Goal: Task Accomplishment & Management: Use online tool/utility

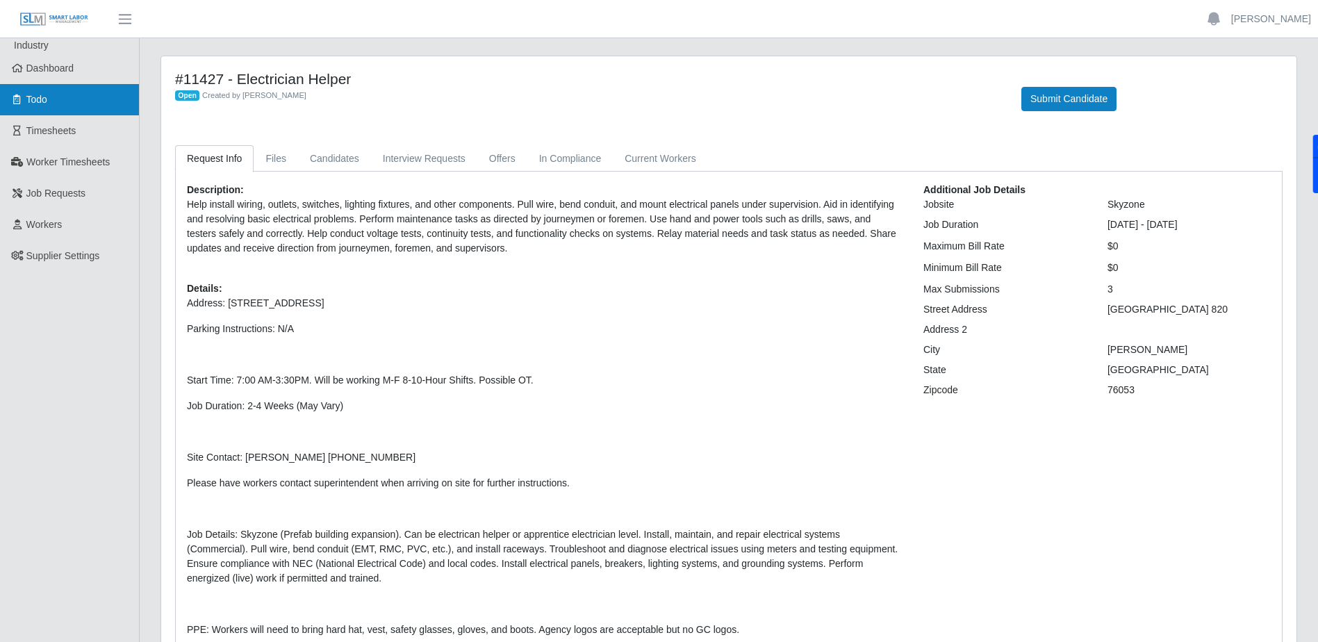
click at [74, 110] on link "Todo" at bounding box center [69, 99] width 139 height 31
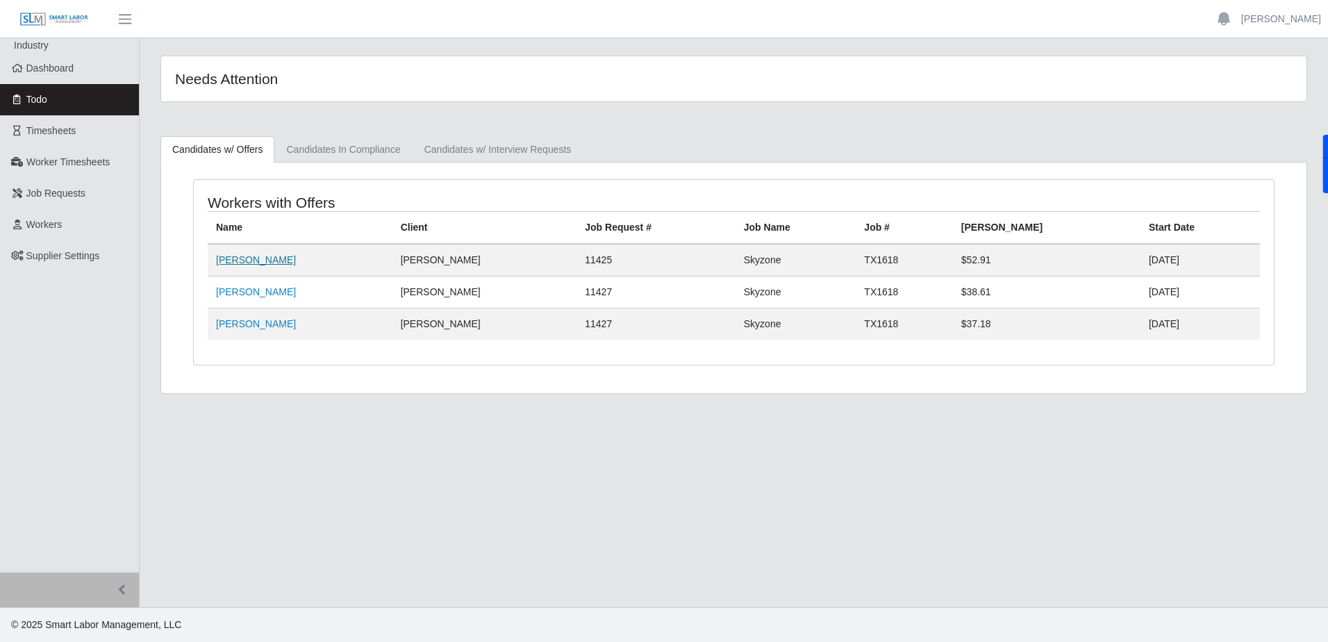
click at [251, 263] on link "[PERSON_NAME]" at bounding box center [256, 259] width 80 height 11
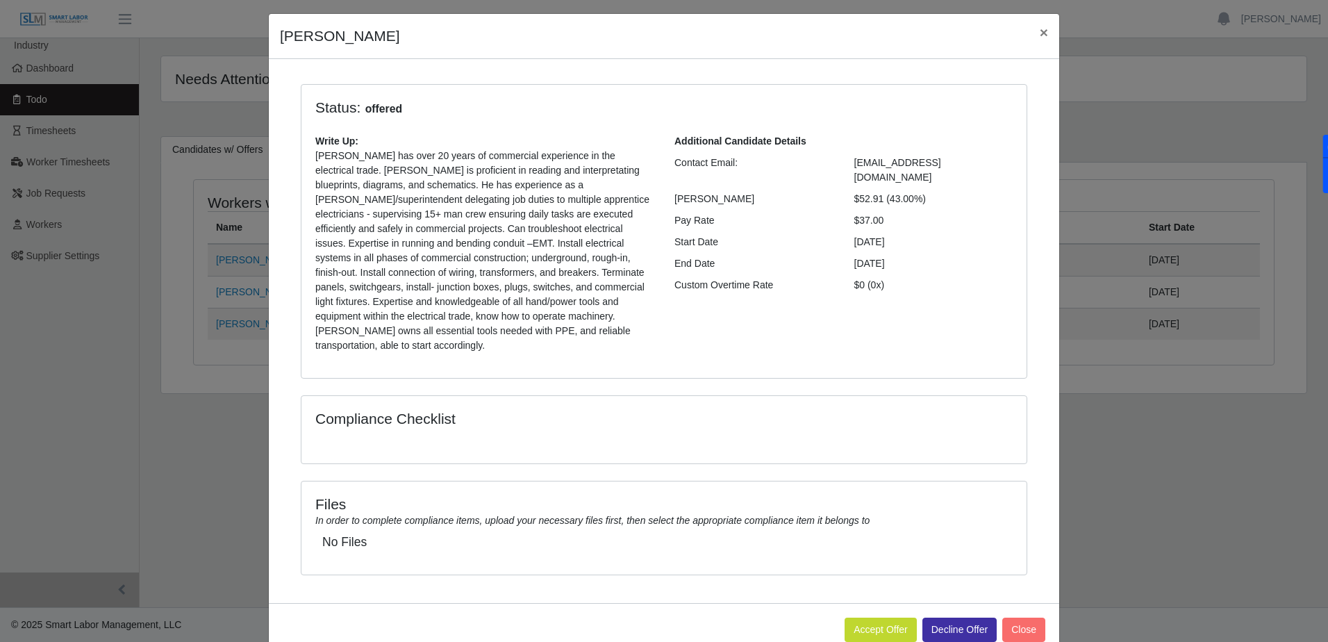
scroll to position [55, 0]
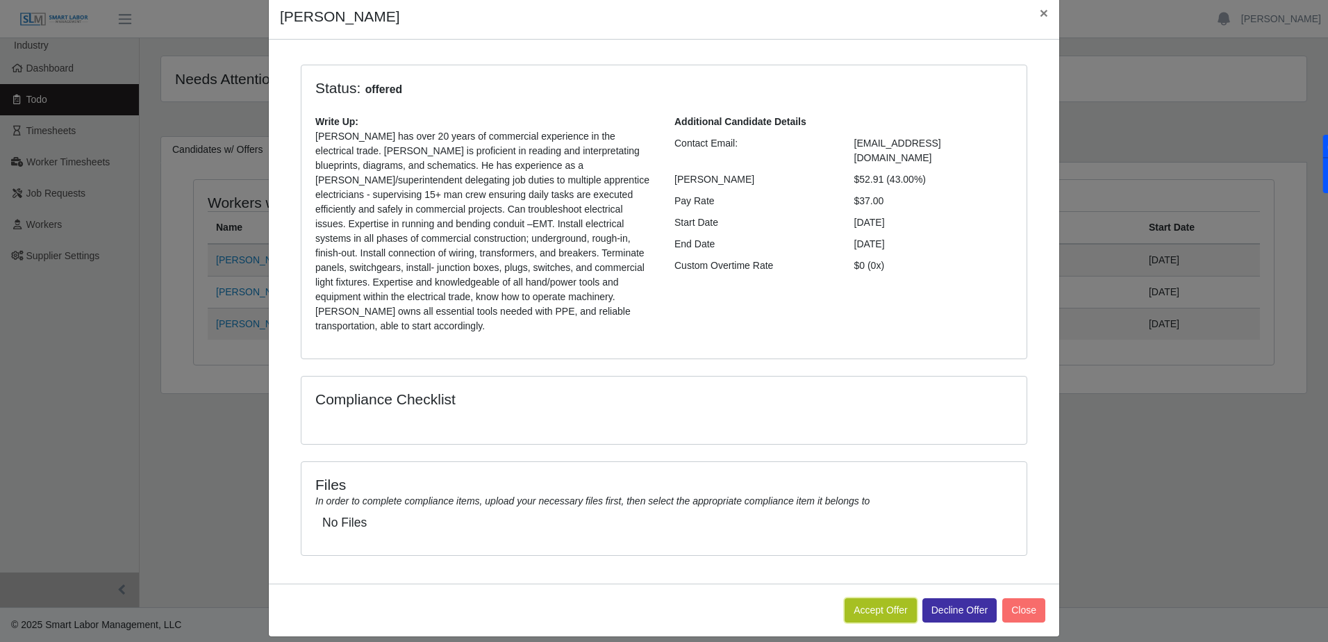
click at [875, 598] on button "Accept Offer" at bounding box center [881, 610] width 72 height 24
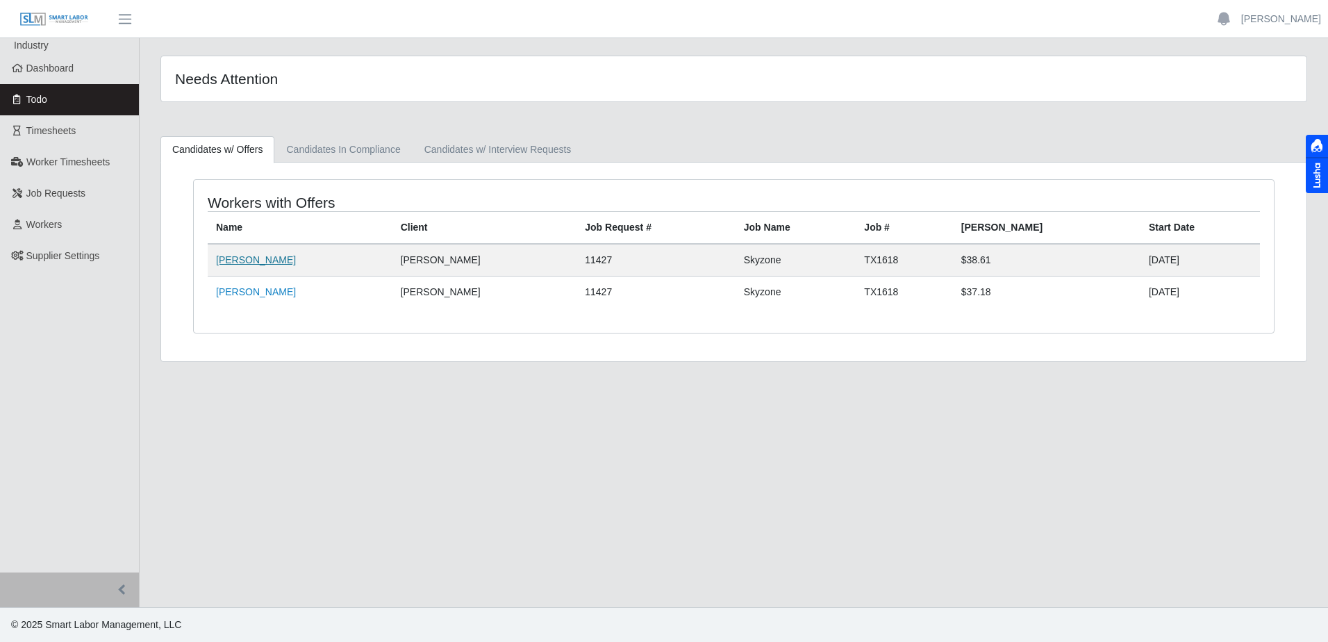
click at [254, 256] on link "[PERSON_NAME]" at bounding box center [256, 259] width 80 height 11
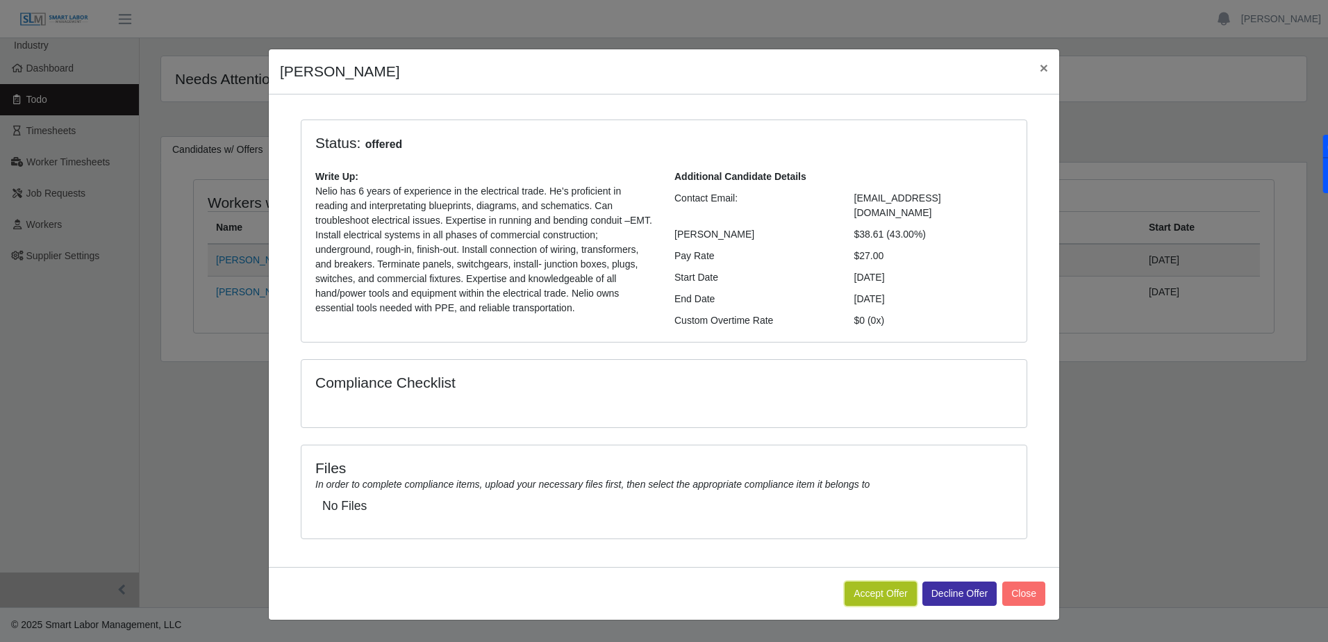
click at [906, 599] on button "Accept Offer" at bounding box center [881, 593] width 72 height 24
